Goal: Check status: Check status

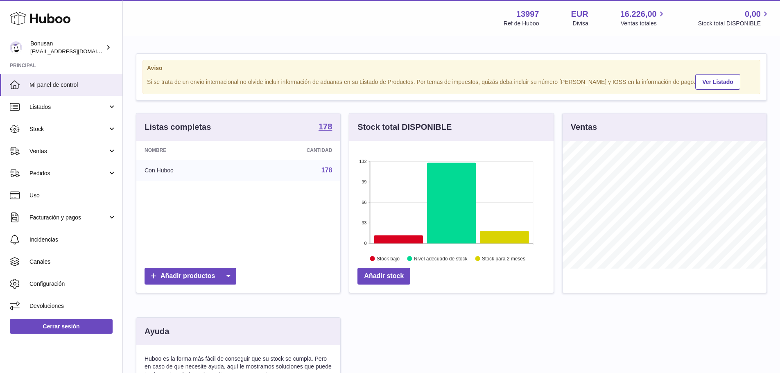
scroll to position [128, 204]
click at [111, 150] on link "Ventas" at bounding box center [61, 151] width 122 height 22
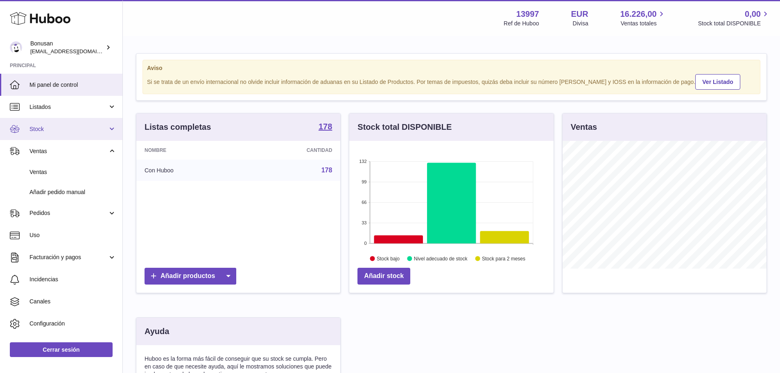
click at [111, 129] on link "Stock" at bounding box center [61, 129] width 122 height 22
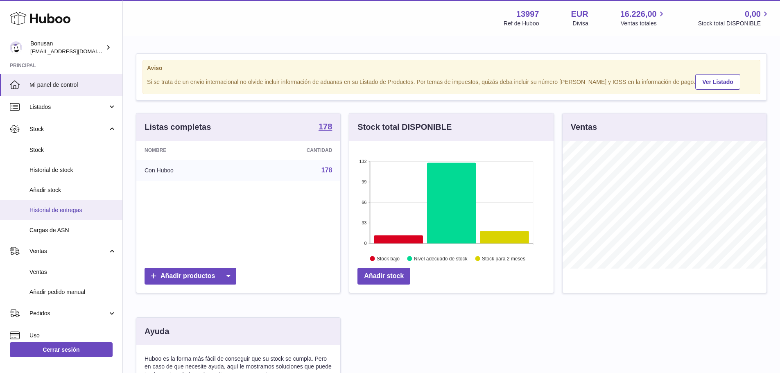
click at [64, 213] on span "Historial de entregas" at bounding box center [72, 210] width 87 height 8
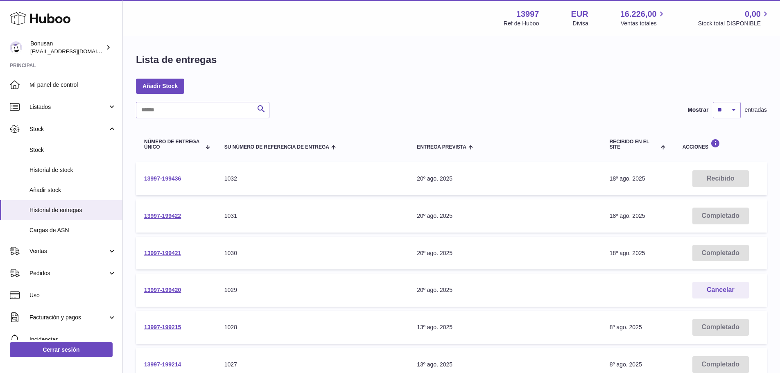
click at [163, 179] on link "13997-199436" at bounding box center [162, 178] width 37 height 7
click at [18, 82] on icon at bounding box center [15, 85] width 10 height 10
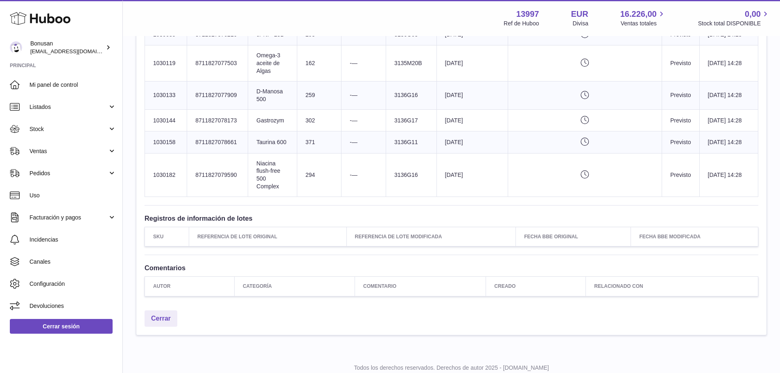
scroll to position [205, 0]
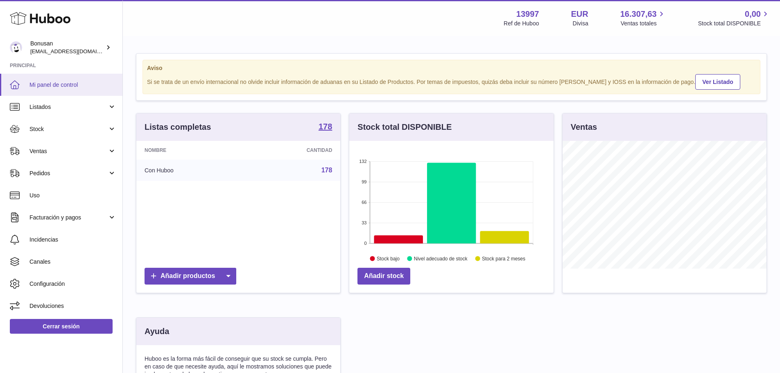
scroll to position [128, 204]
click at [37, 126] on span "Stock" at bounding box center [68, 129] width 78 height 8
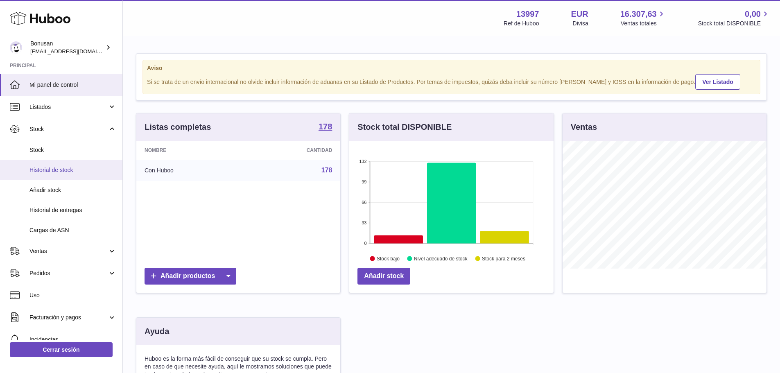
click at [60, 170] on span "Historial de stock" at bounding box center [72, 170] width 87 height 8
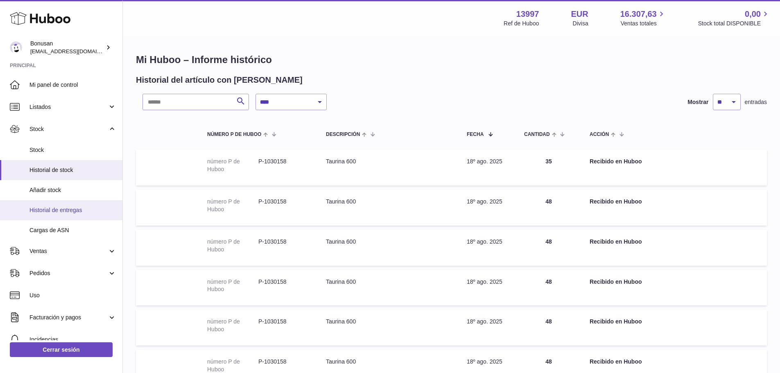
click at [52, 210] on span "Historial de entregas" at bounding box center [72, 210] width 87 height 8
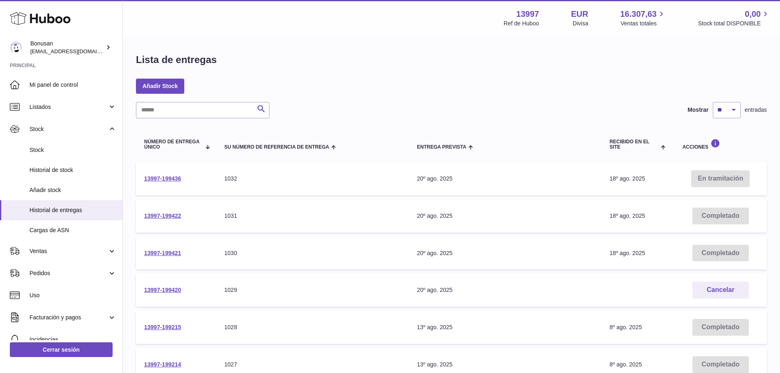
click at [719, 180] on td "En tramitación" at bounding box center [720, 178] width 93 height 33
click at [702, 178] on td "En tramitación" at bounding box center [720, 178] width 93 height 33
click at [167, 181] on link "13997-199436" at bounding box center [162, 178] width 37 height 7
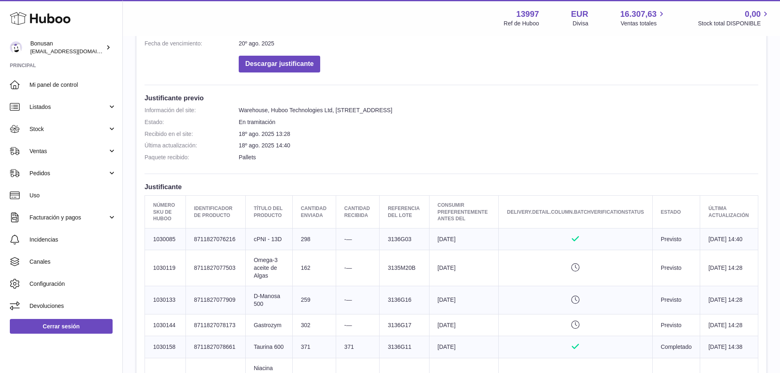
scroll to position [246, 0]
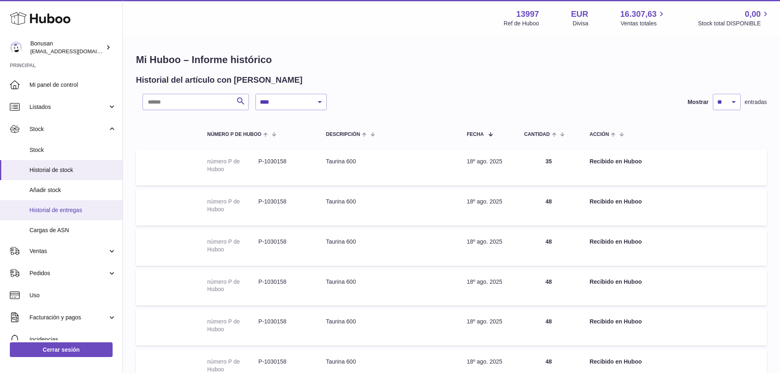
click at [70, 207] on span "Historial de entregas" at bounding box center [72, 210] width 87 height 8
click at [69, 210] on span "Historial de entregas" at bounding box center [72, 210] width 87 height 8
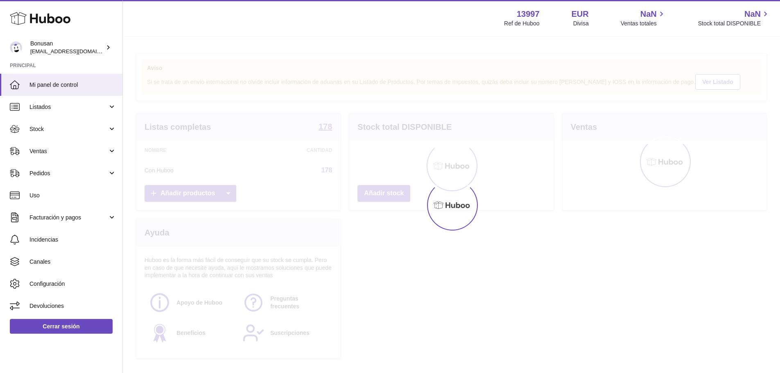
click at [62, 209] on link "Facturación y pagos" at bounding box center [61, 217] width 122 height 22
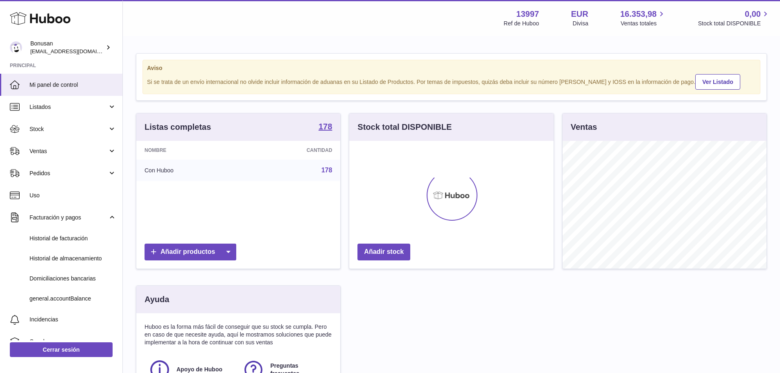
scroll to position [128, 204]
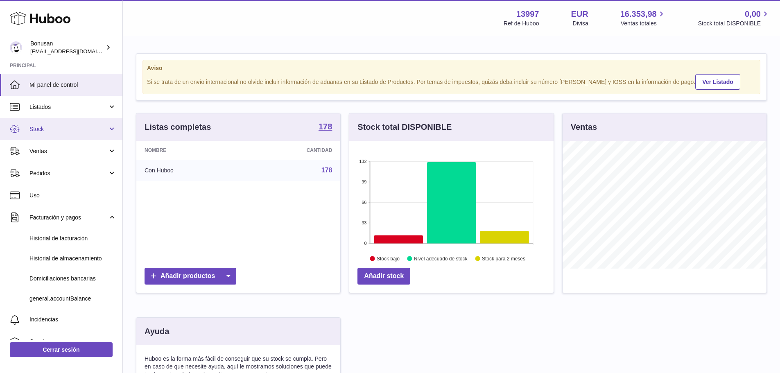
click at [45, 133] on span "Stock" at bounding box center [68, 129] width 78 height 8
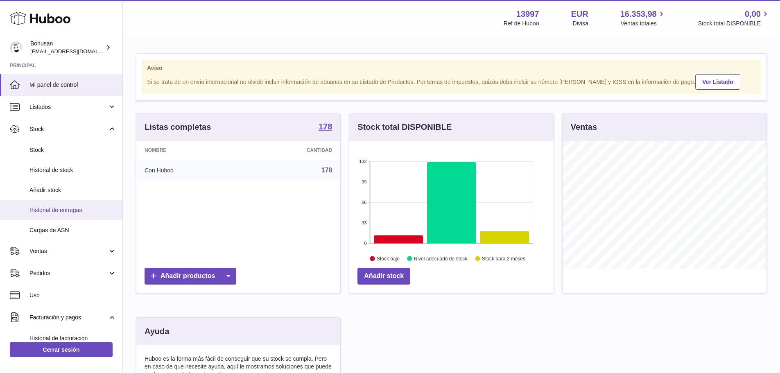
click at [47, 210] on span "Historial de entregas" at bounding box center [72, 210] width 87 height 8
click at [74, 210] on span "Historial de entregas" at bounding box center [72, 210] width 87 height 8
click at [54, 208] on span "Historial de entregas" at bounding box center [72, 210] width 87 height 8
click at [45, 209] on span "Historial de entregas" at bounding box center [72, 210] width 87 height 8
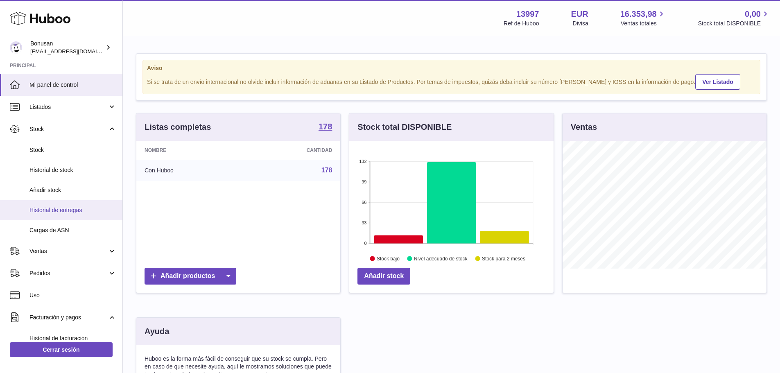
click at [70, 209] on span "Historial de entregas" at bounding box center [72, 210] width 87 height 8
click at [62, 171] on span "Historial de stock" at bounding box center [72, 170] width 87 height 8
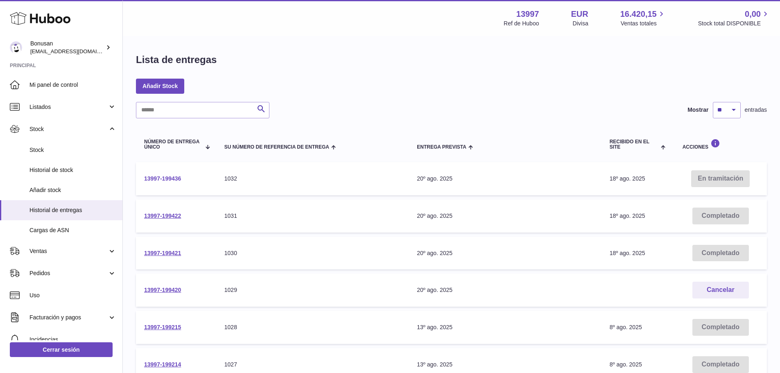
click at [158, 179] on link "13997-199436" at bounding box center [162, 178] width 37 height 7
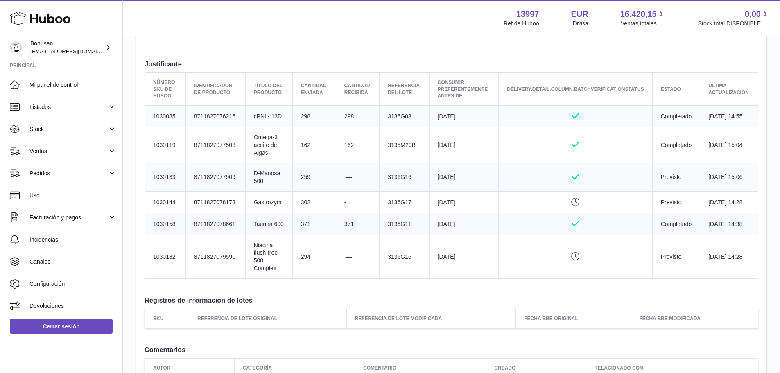
scroll to position [327, 0]
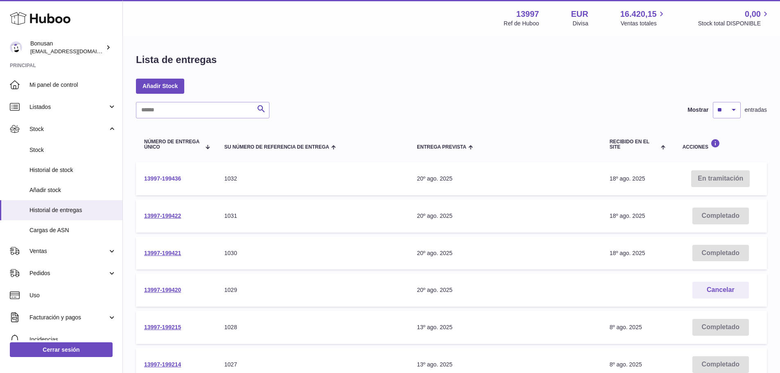
click at [167, 179] on link "13997-199436" at bounding box center [162, 178] width 37 height 7
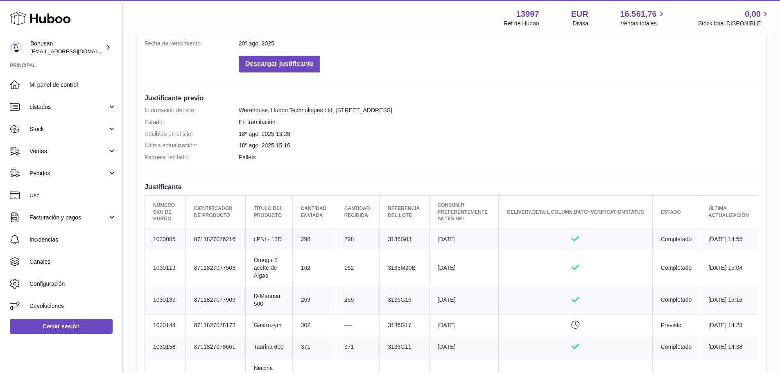
scroll to position [287, 0]
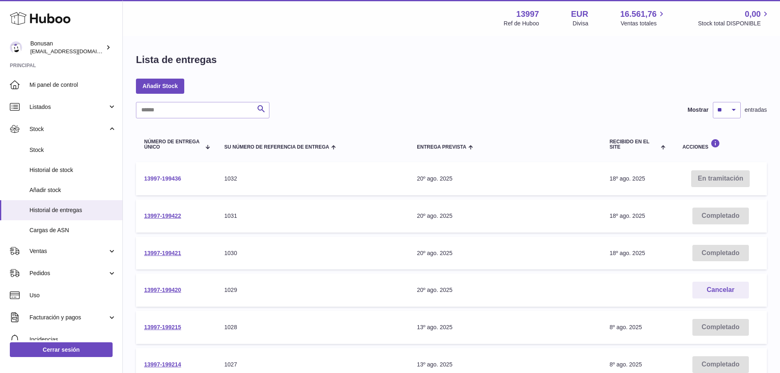
click at [167, 177] on link "13997-199436" at bounding box center [162, 178] width 37 height 7
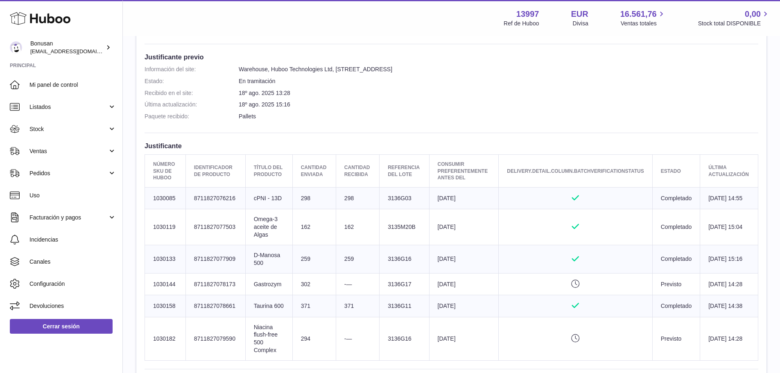
scroll to position [327, 0]
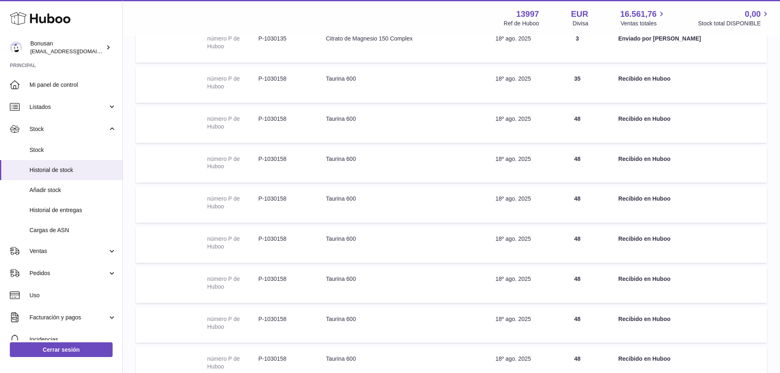
scroll to position [246, 0]
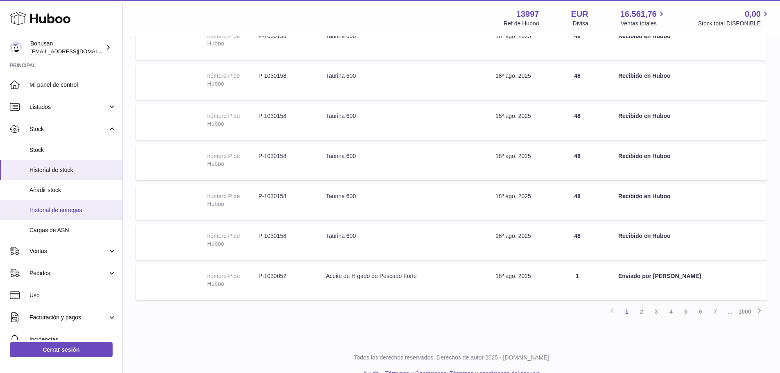
click at [61, 210] on span "Historial de entregas" at bounding box center [72, 210] width 87 height 8
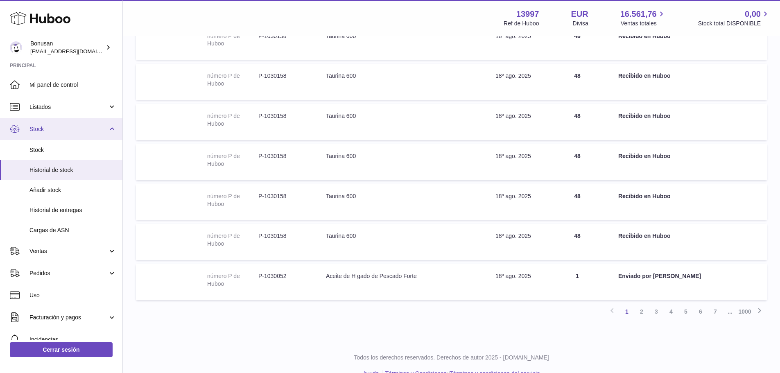
click at [38, 129] on span "Stock" at bounding box center [68, 129] width 78 height 8
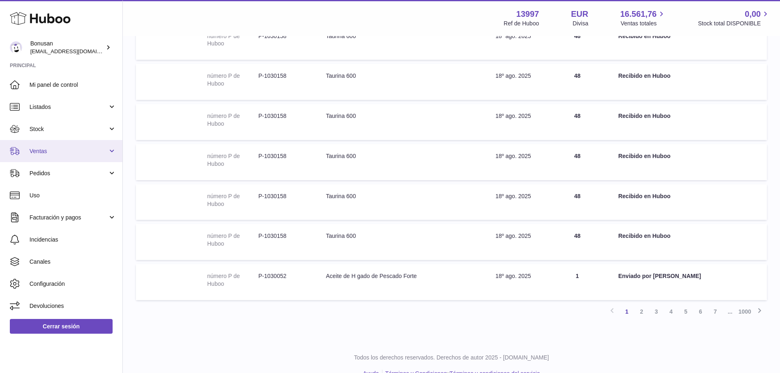
click at [34, 152] on span "Ventas" at bounding box center [68, 151] width 78 height 8
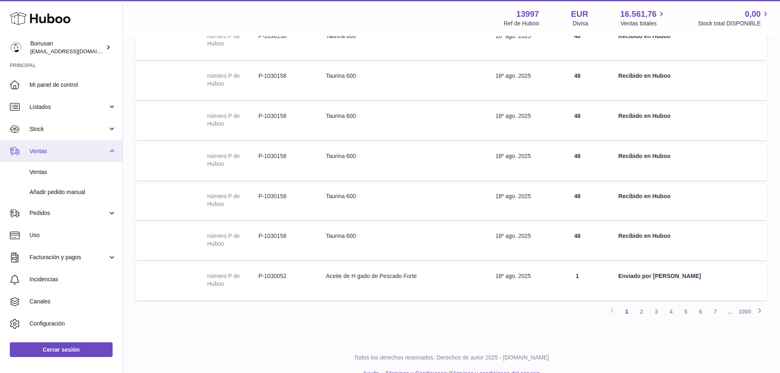
click at [39, 148] on span "Ventas" at bounding box center [68, 151] width 78 height 8
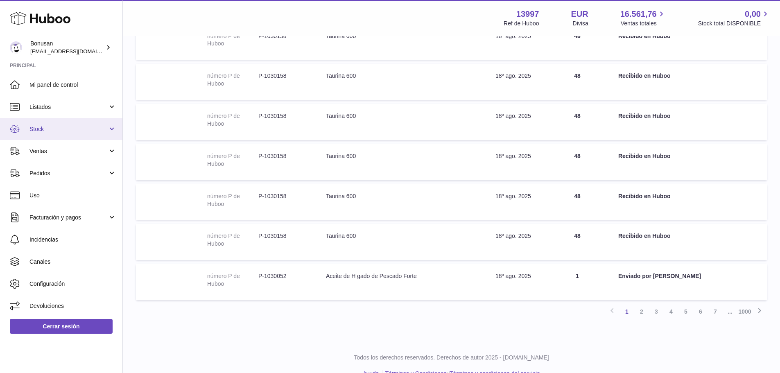
click at [40, 126] on span "Stock" at bounding box center [68, 129] width 78 height 8
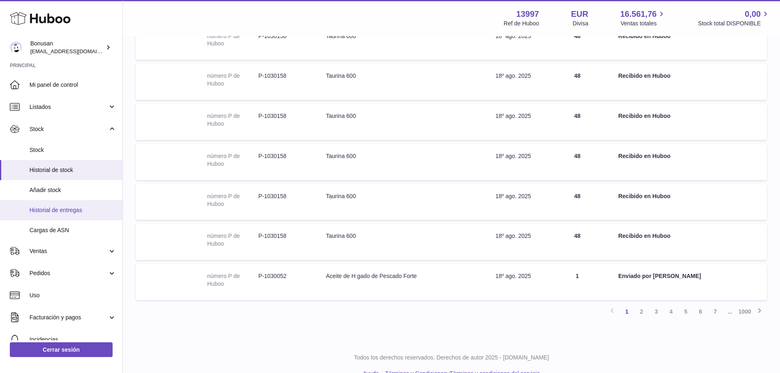
click at [65, 210] on span "Historial de entregas" at bounding box center [72, 210] width 87 height 8
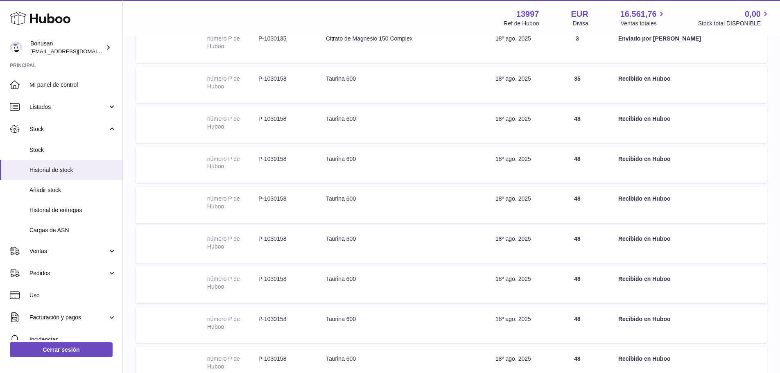
scroll to position [0, 0]
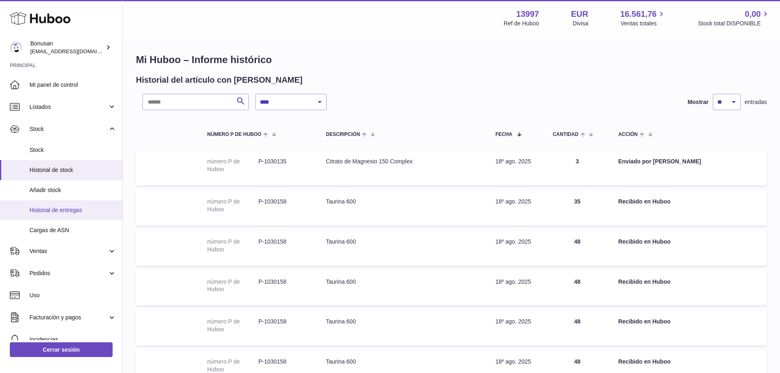
click at [64, 212] on span "Historial de entregas" at bounding box center [72, 210] width 87 height 8
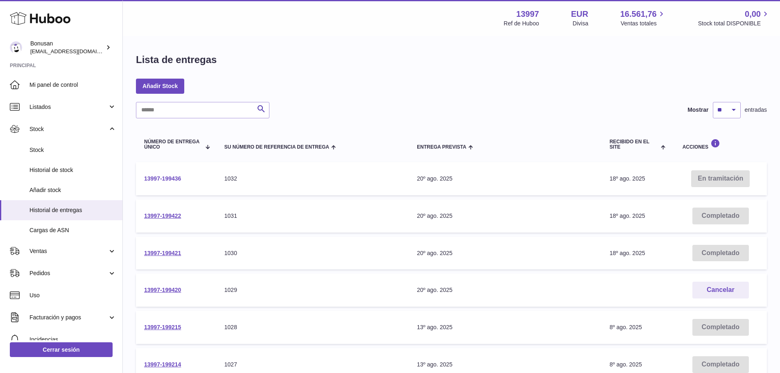
click at [170, 179] on link "13997-199436" at bounding box center [162, 178] width 37 height 7
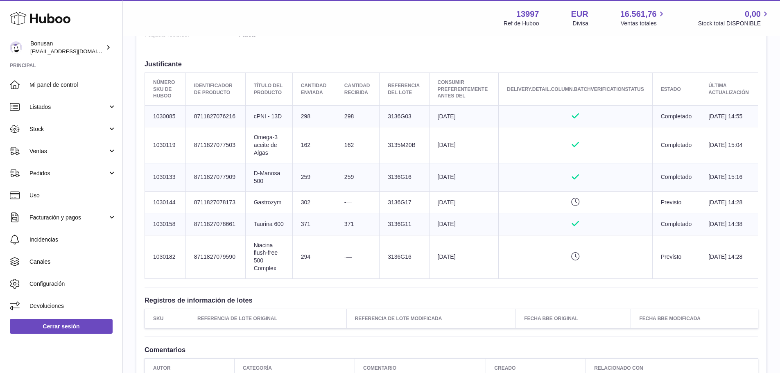
scroll to position [164, 0]
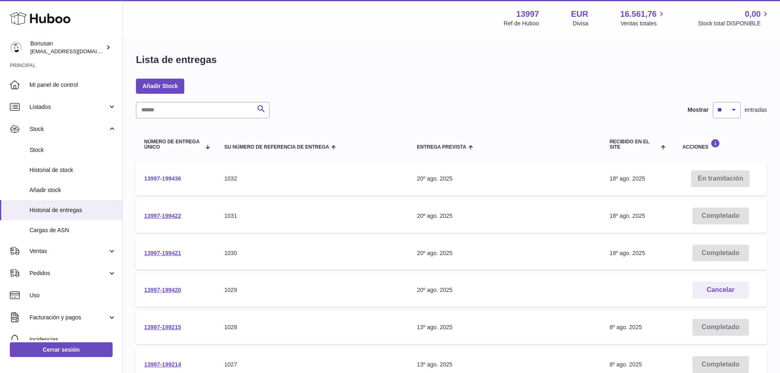
click at [172, 179] on link "13997-199436" at bounding box center [162, 178] width 37 height 7
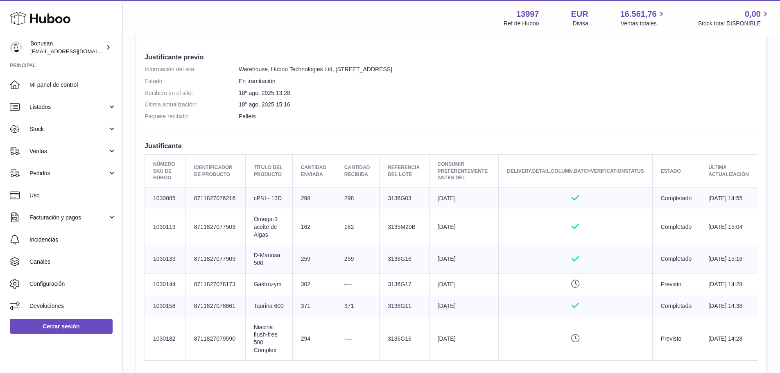
scroll to position [41, 0]
